Goal: Task Accomplishment & Management: Use online tool/utility

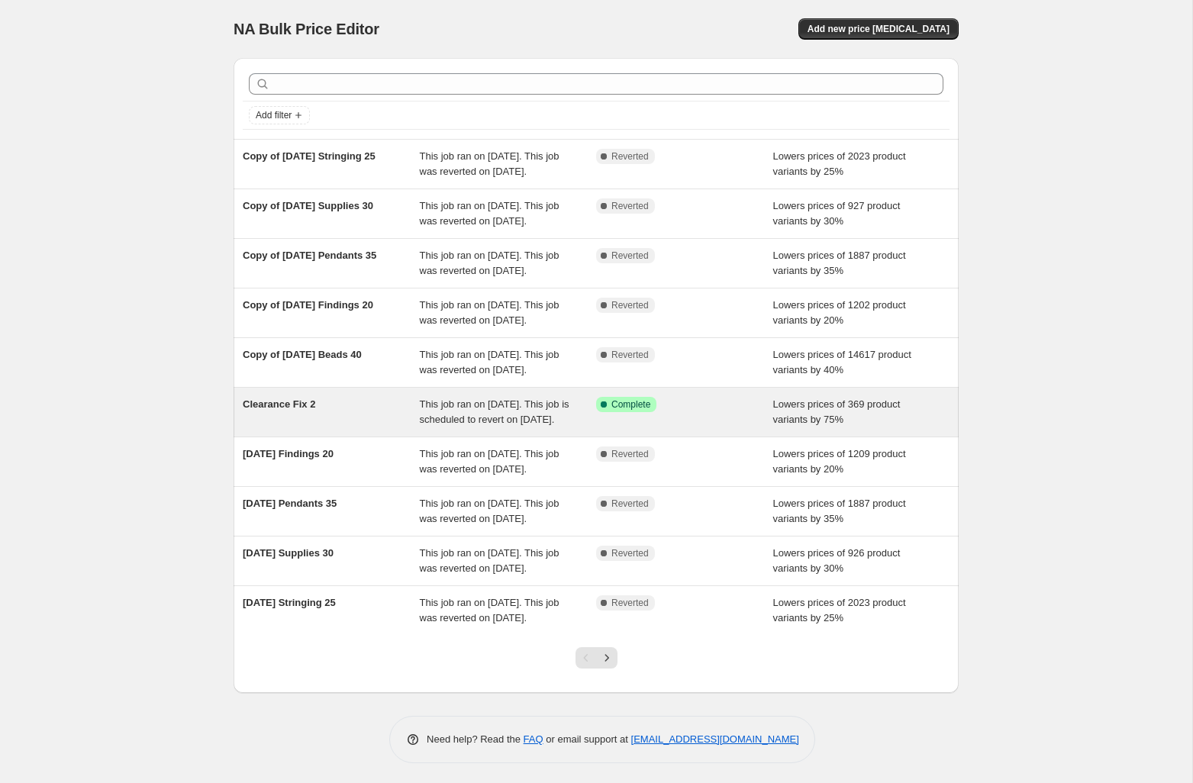
click at [291, 410] on span "Clearance Fix 2" at bounding box center [279, 404] width 73 height 11
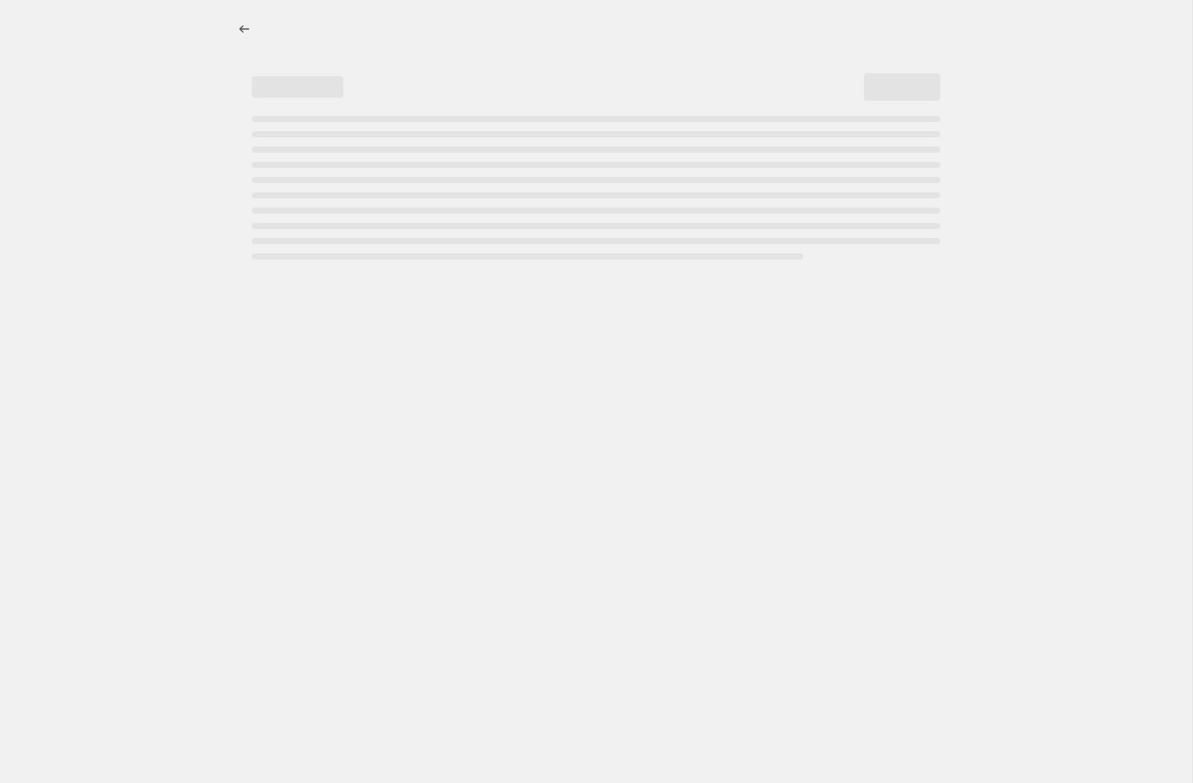
select select "percentage"
select select "collection"
select select "vendor"
select select "not_equal"
select select "product_status"
